Goal: Go to known website: Access a specific website the user already knows

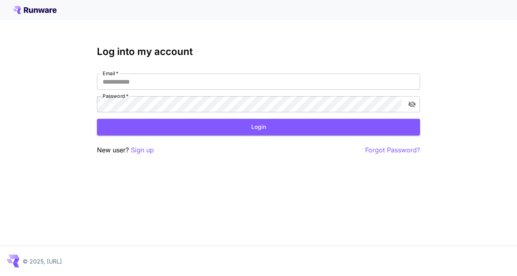
click at [15, 262] on icon at bounding box center [16, 261] width 6 height 4
click at [31, 17] on div at bounding box center [258, 10] width 517 height 20
click at [20, 10] on icon at bounding box center [35, 10] width 44 height 8
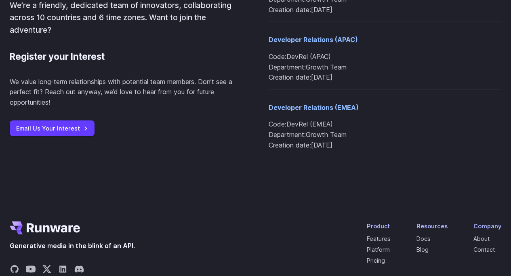
scroll to position [1013, 0]
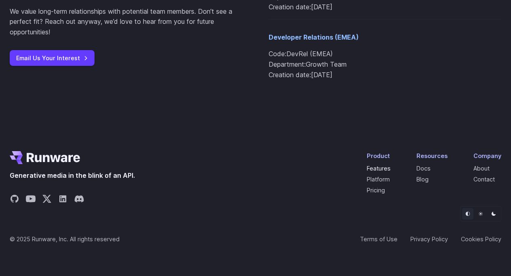
click at [379, 166] on link "Features" at bounding box center [379, 168] width 24 height 7
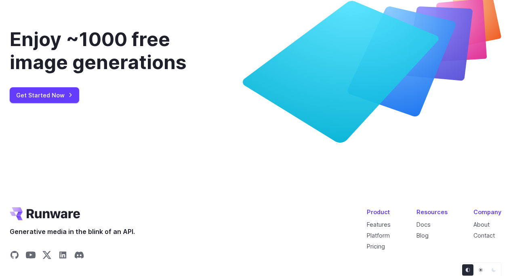
scroll to position [3309, 0]
